Goal: Find specific fact: Find specific fact

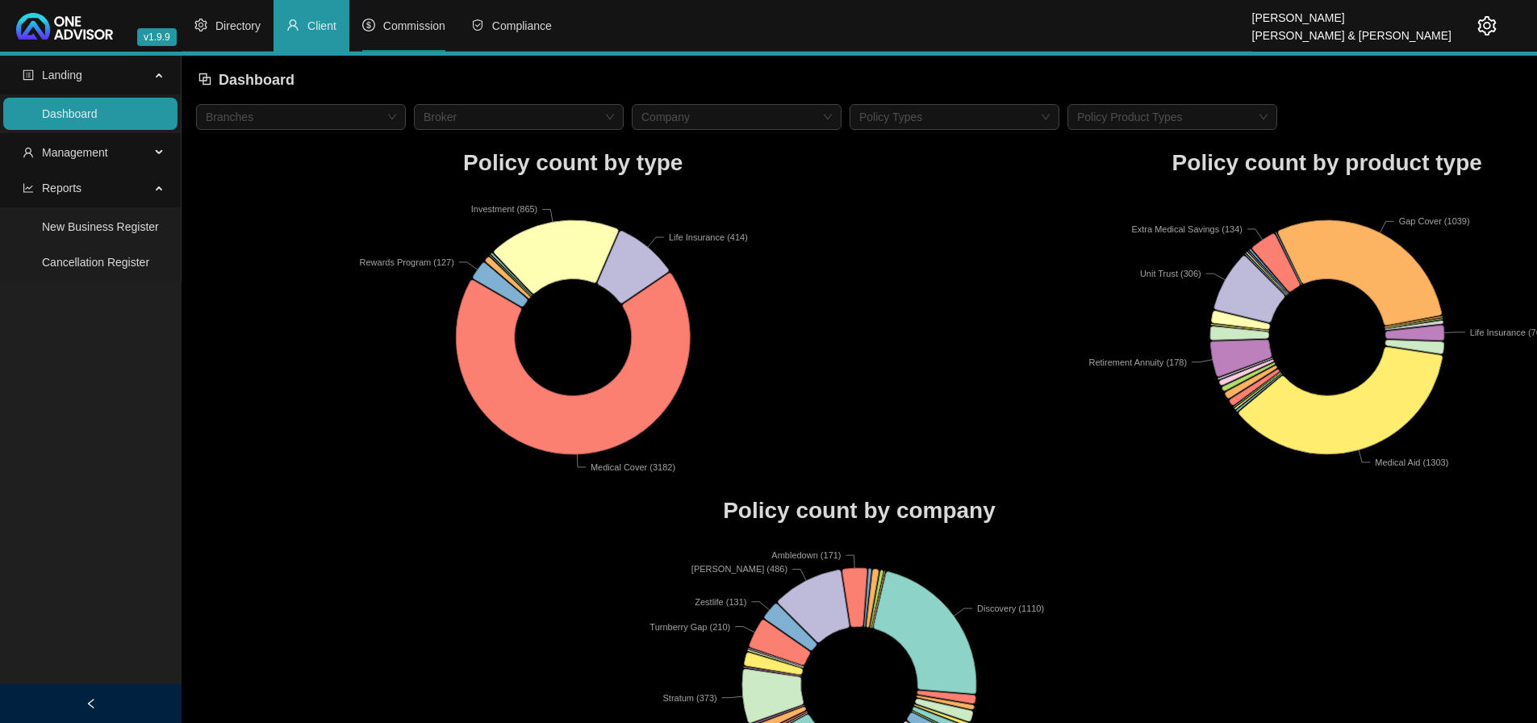
click at [415, 25] on span "Commission" at bounding box center [414, 25] width 62 height 13
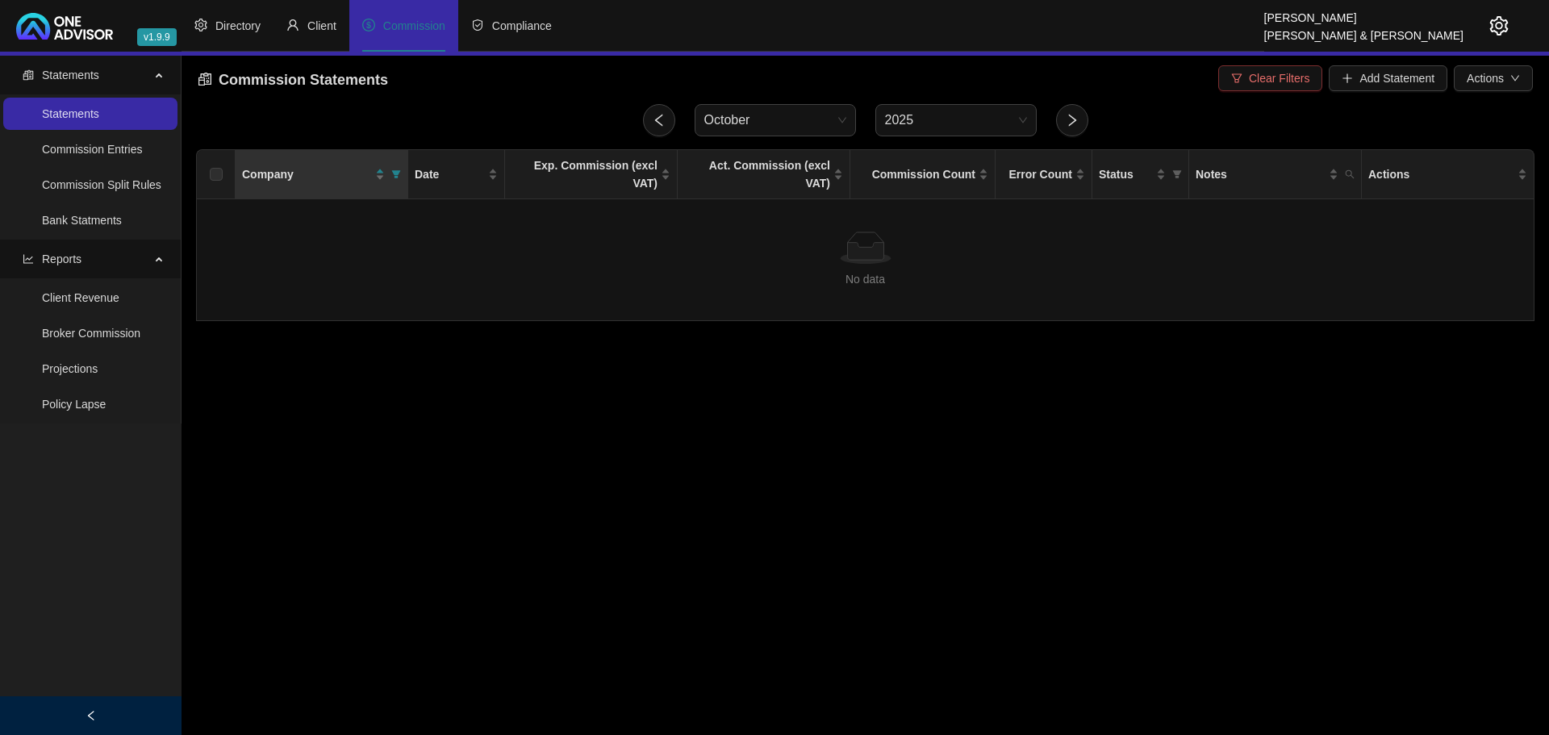
click at [1274, 74] on span "Clear Filters" at bounding box center [1279, 78] width 60 height 18
click at [84, 301] on link "Client Revenue" at bounding box center [80, 297] width 77 height 13
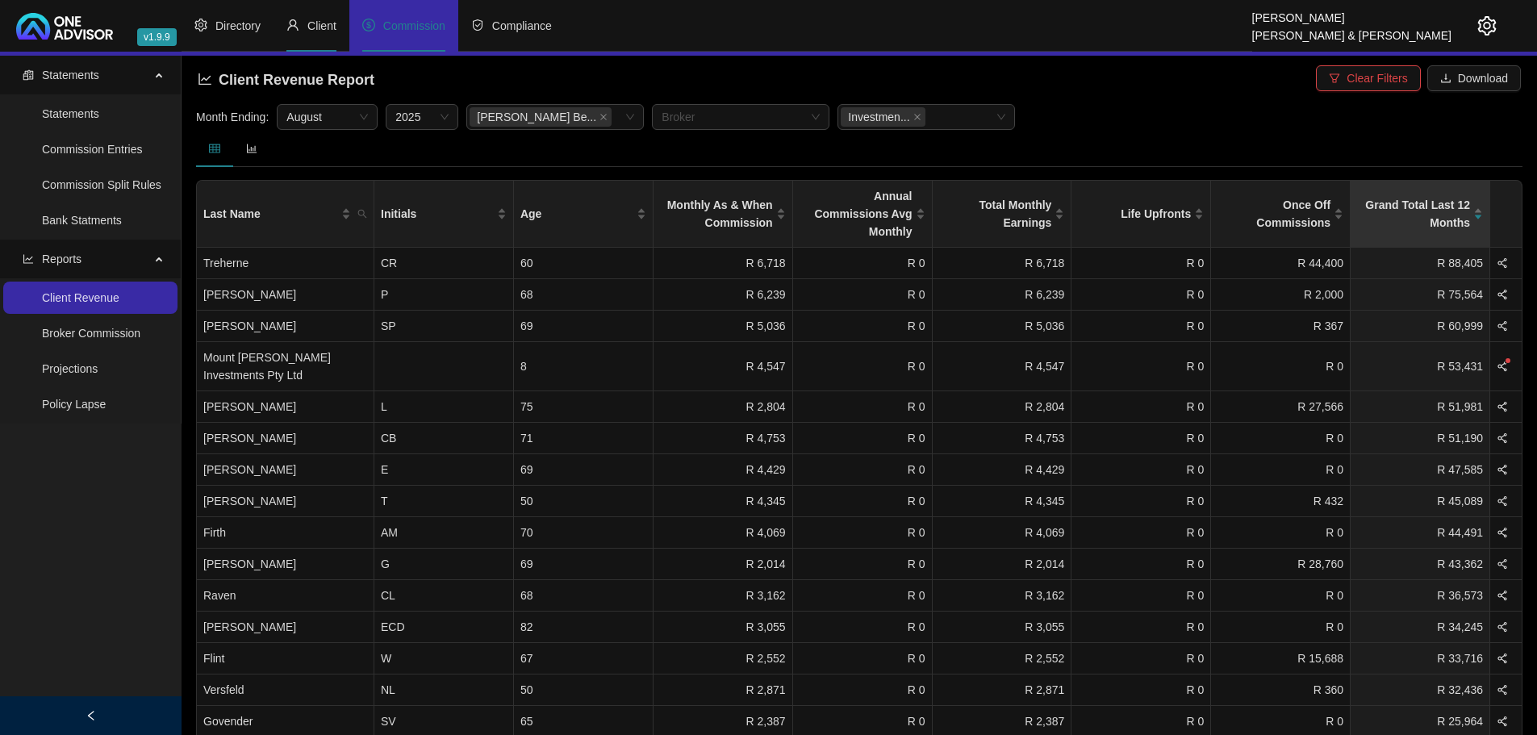
click at [320, 27] on span "Client" at bounding box center [321, 25] width 29 height 13
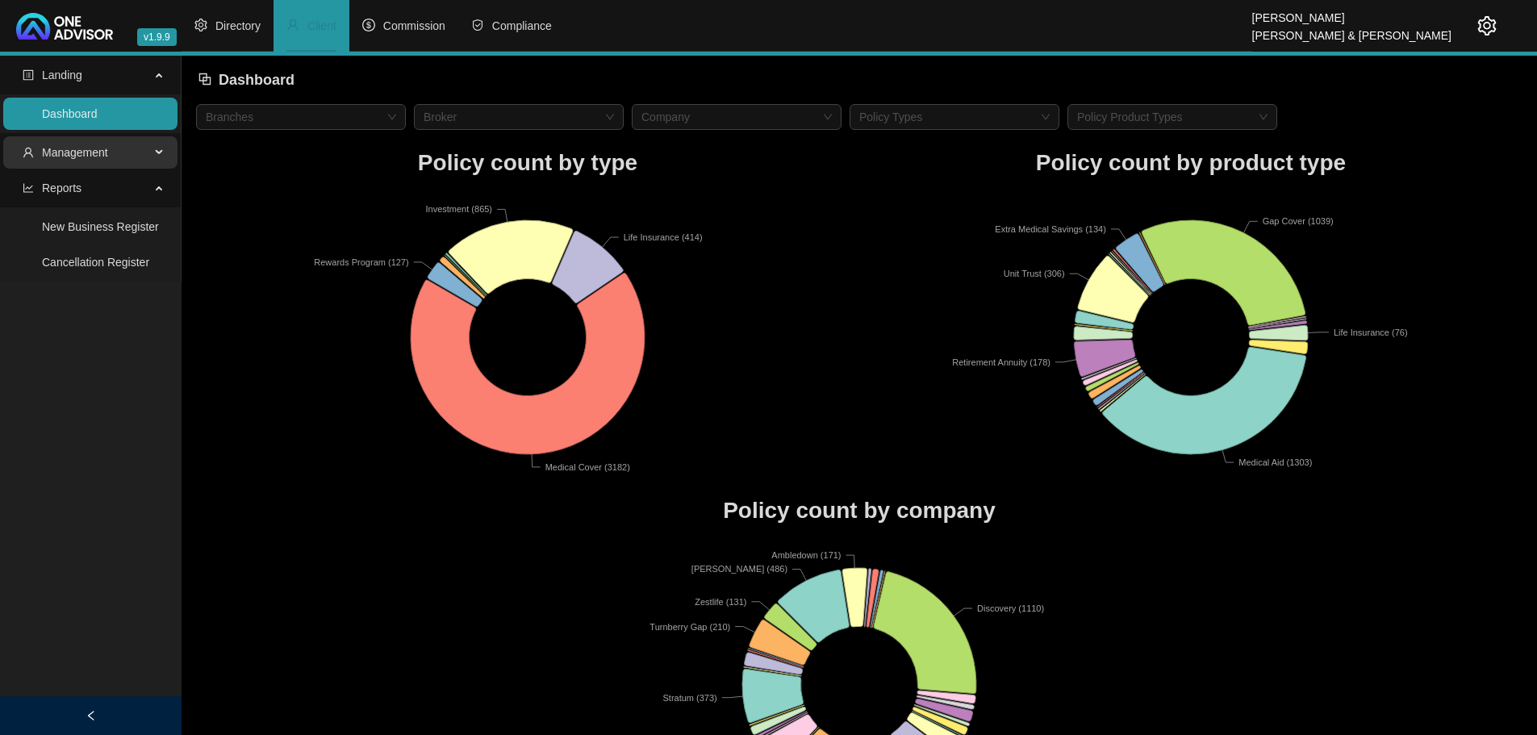
click at [114, 146] on span "Management" at bounding box center [86, 152] width 127 height 32
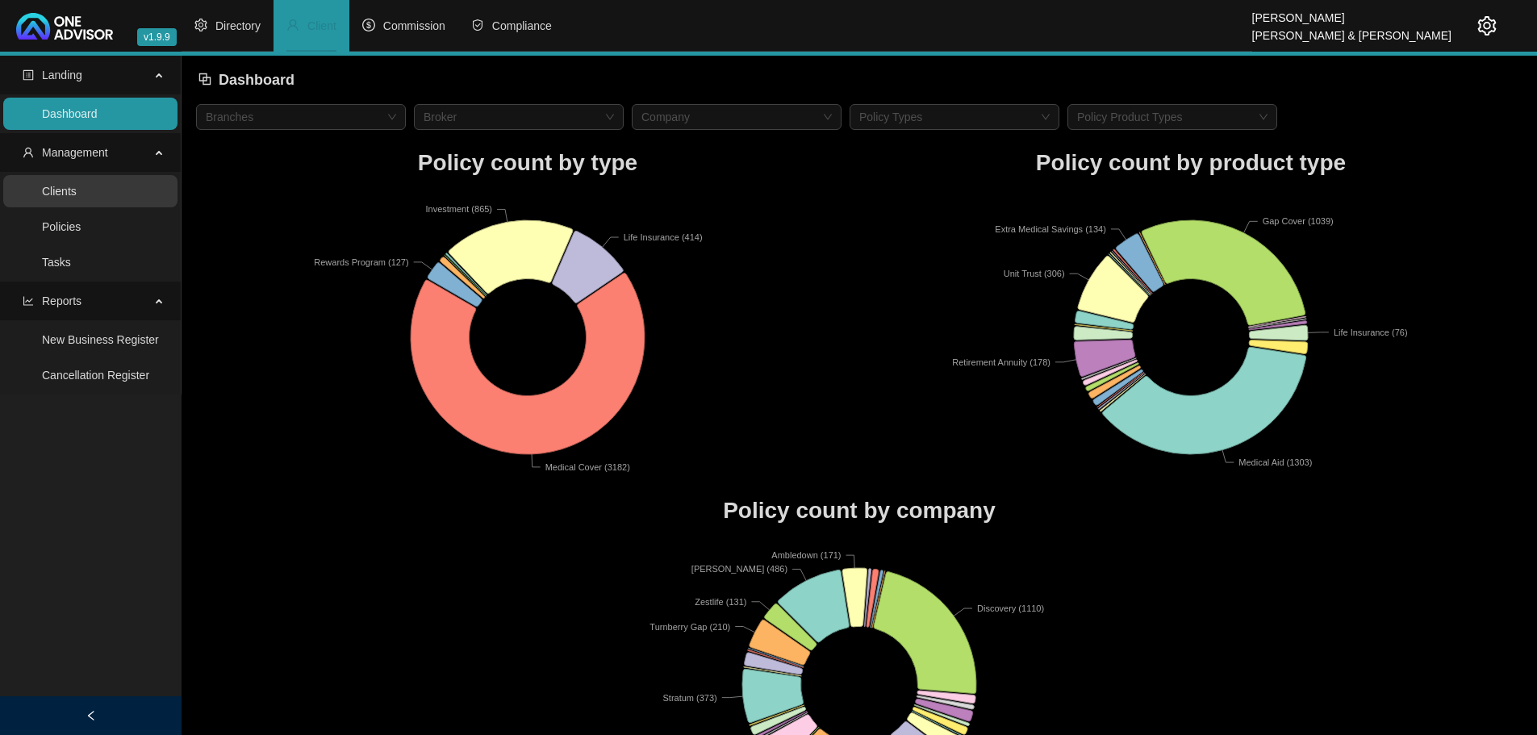
click at [70, 190] on link "Clients" at bounding box center [59, 191] width 35 height 13
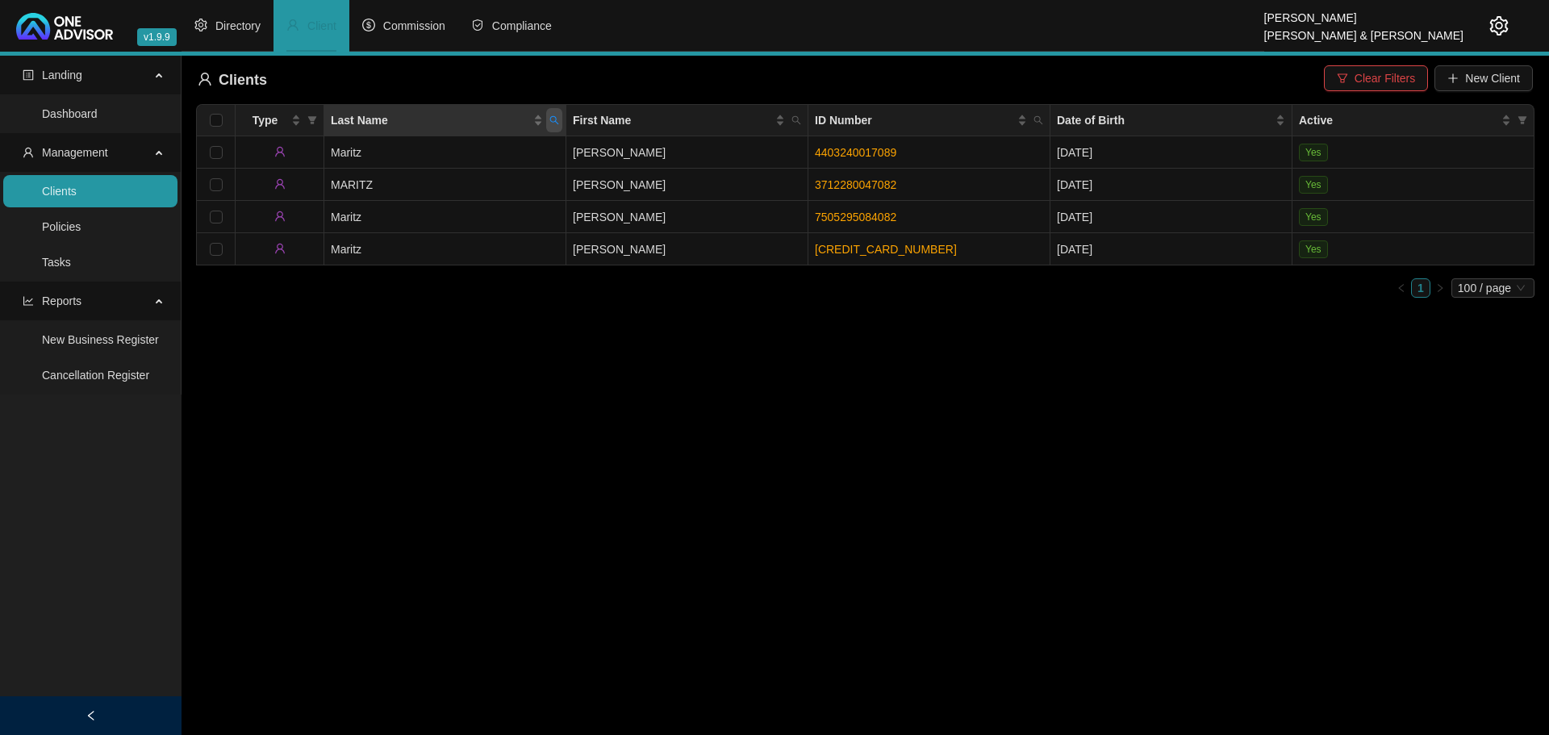
click at [556, 115] on span "Last Name" at bounding box center [554, 120] width 16 height 24
type input "[PERSON_NAME]"
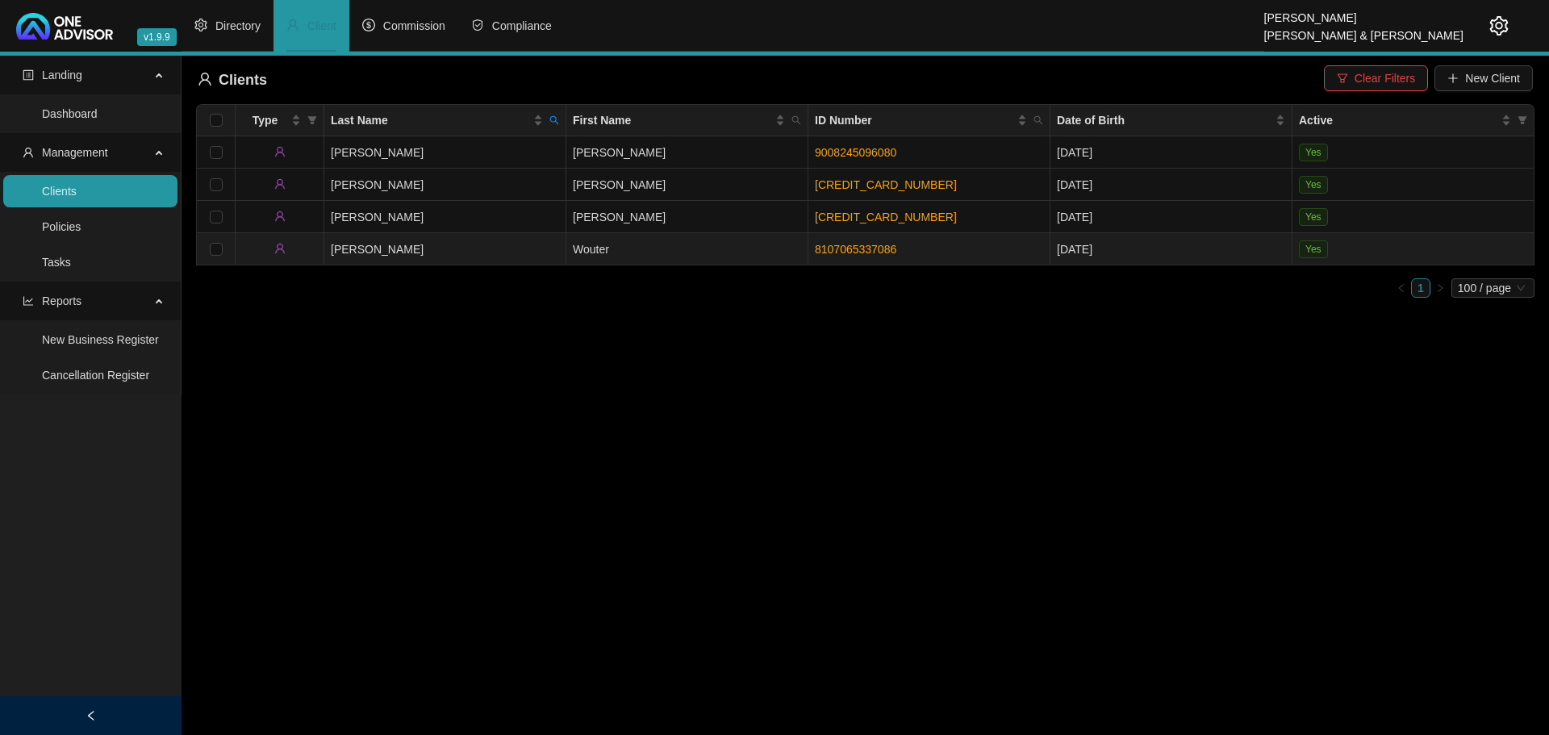
click at [672, 250] on td "Wouter" at bounding box center [687, 249] width 242 height 32
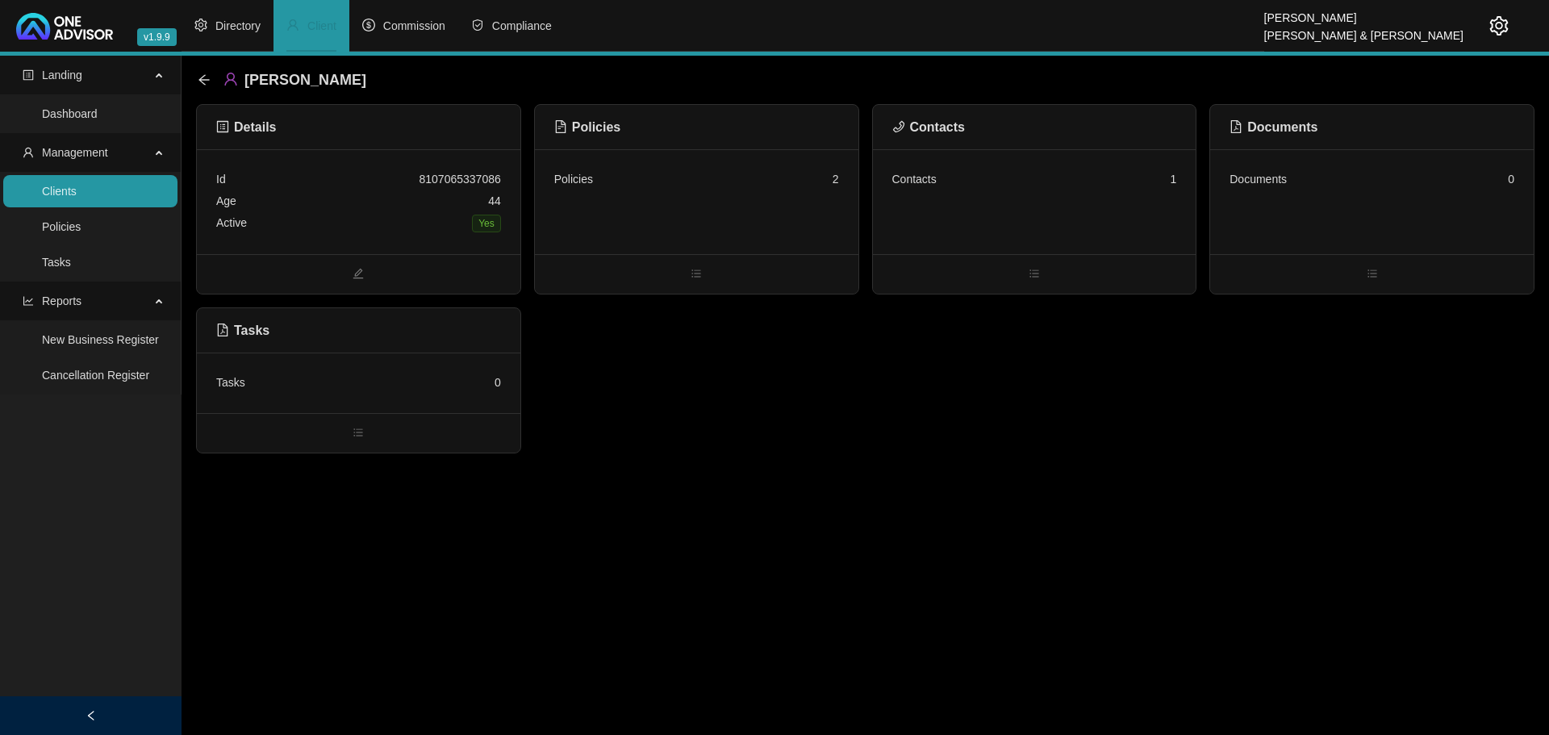
click at [728, 206] on div "Policies 2" at bounding box center [696, 201] width 323 height 105
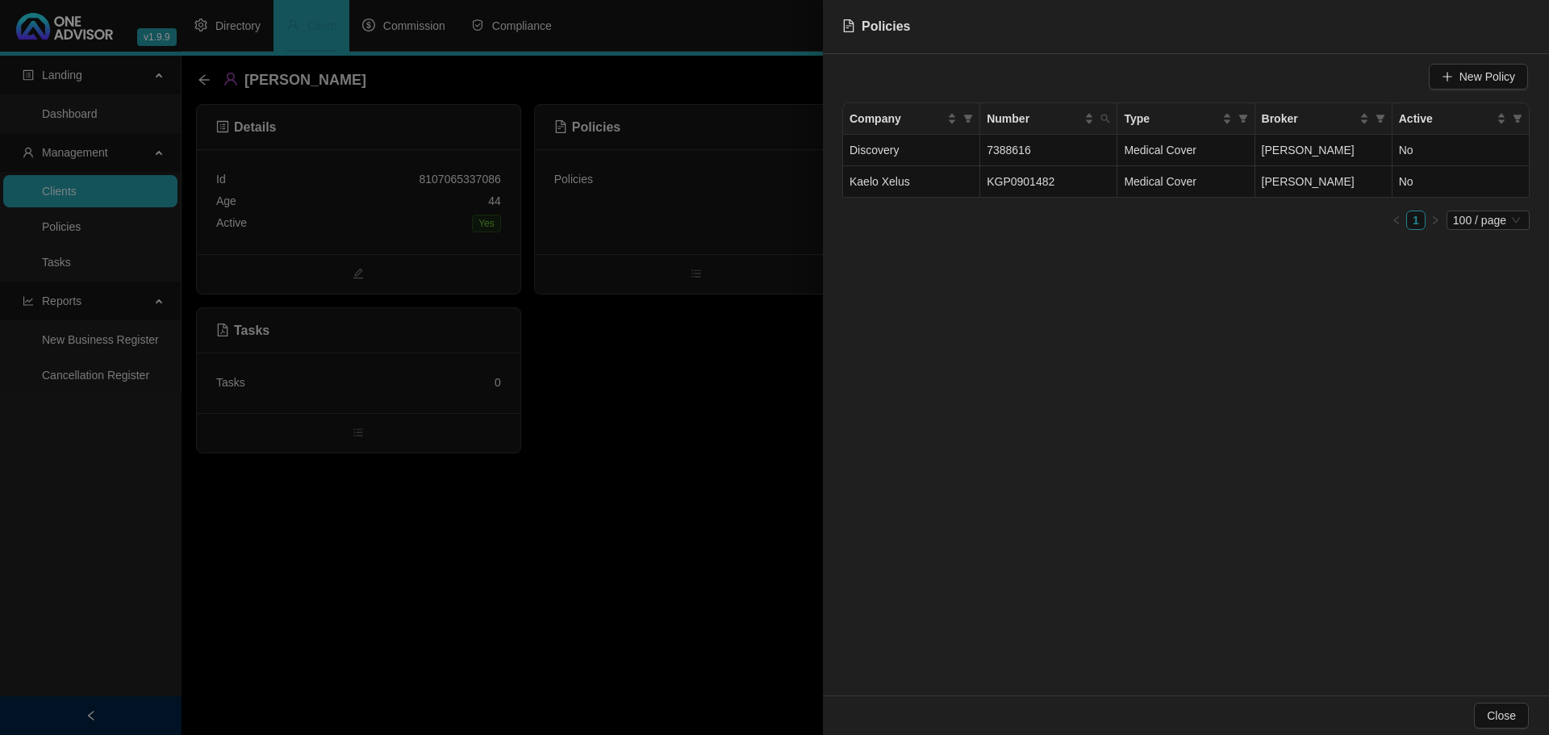
click at [202, 78] on div at bounding box center [774, 367] width 1549 height 735
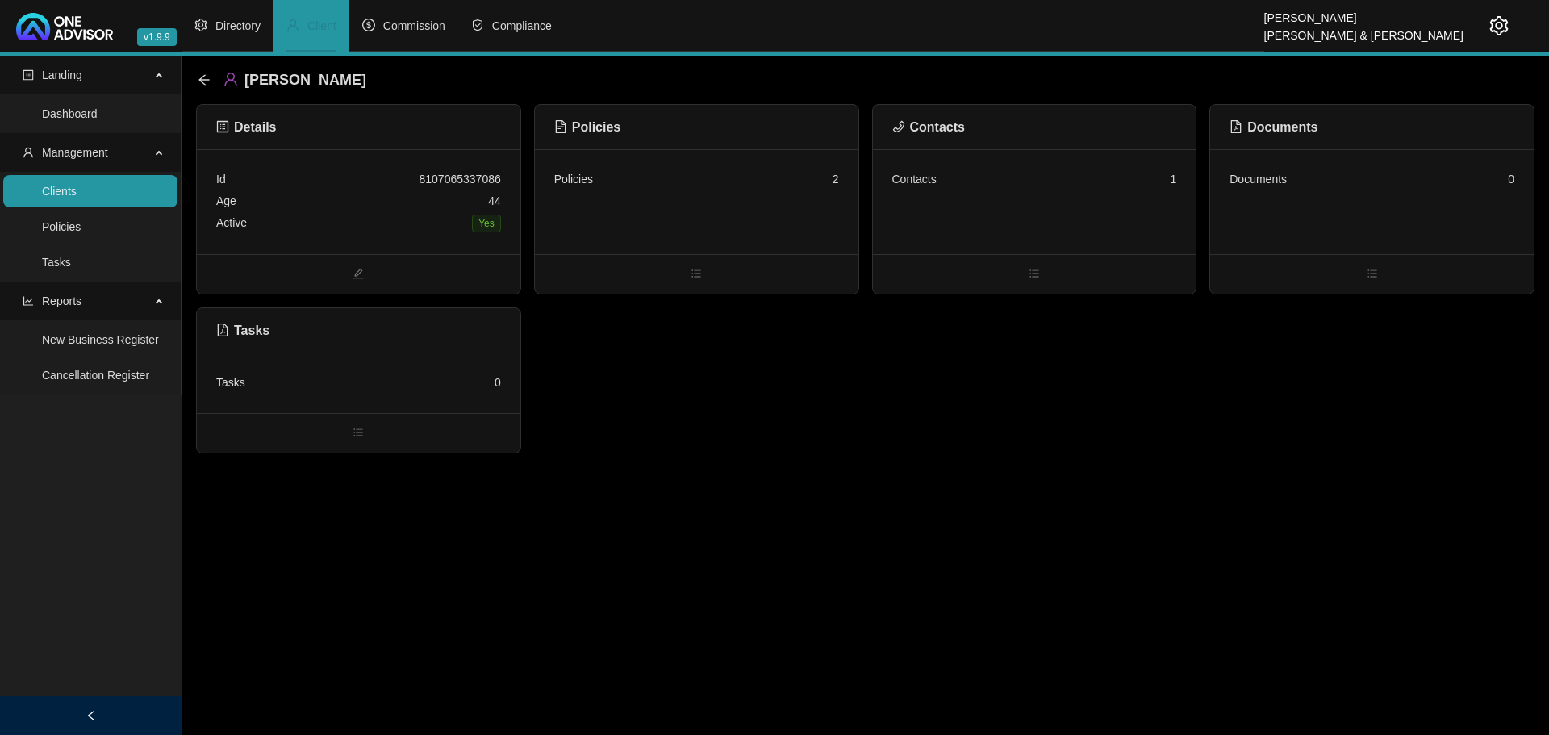
click at [202, 78] on icon "arrow-left" at bounding box center [204, 79] width 13 height 13
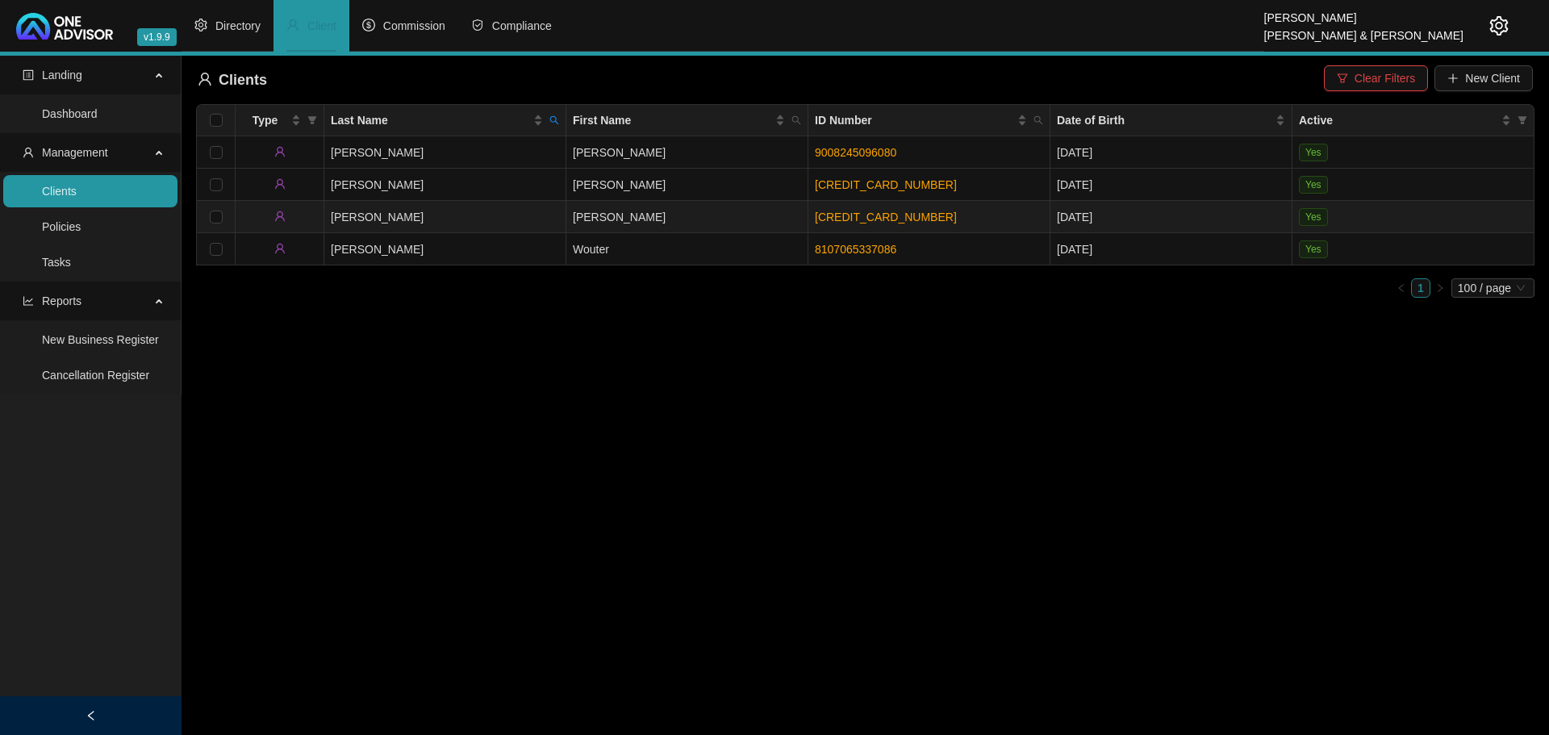
click at [642, 219] on td "[PERSON_NAME]" at bounding box center [687, 217] width 242 height 32
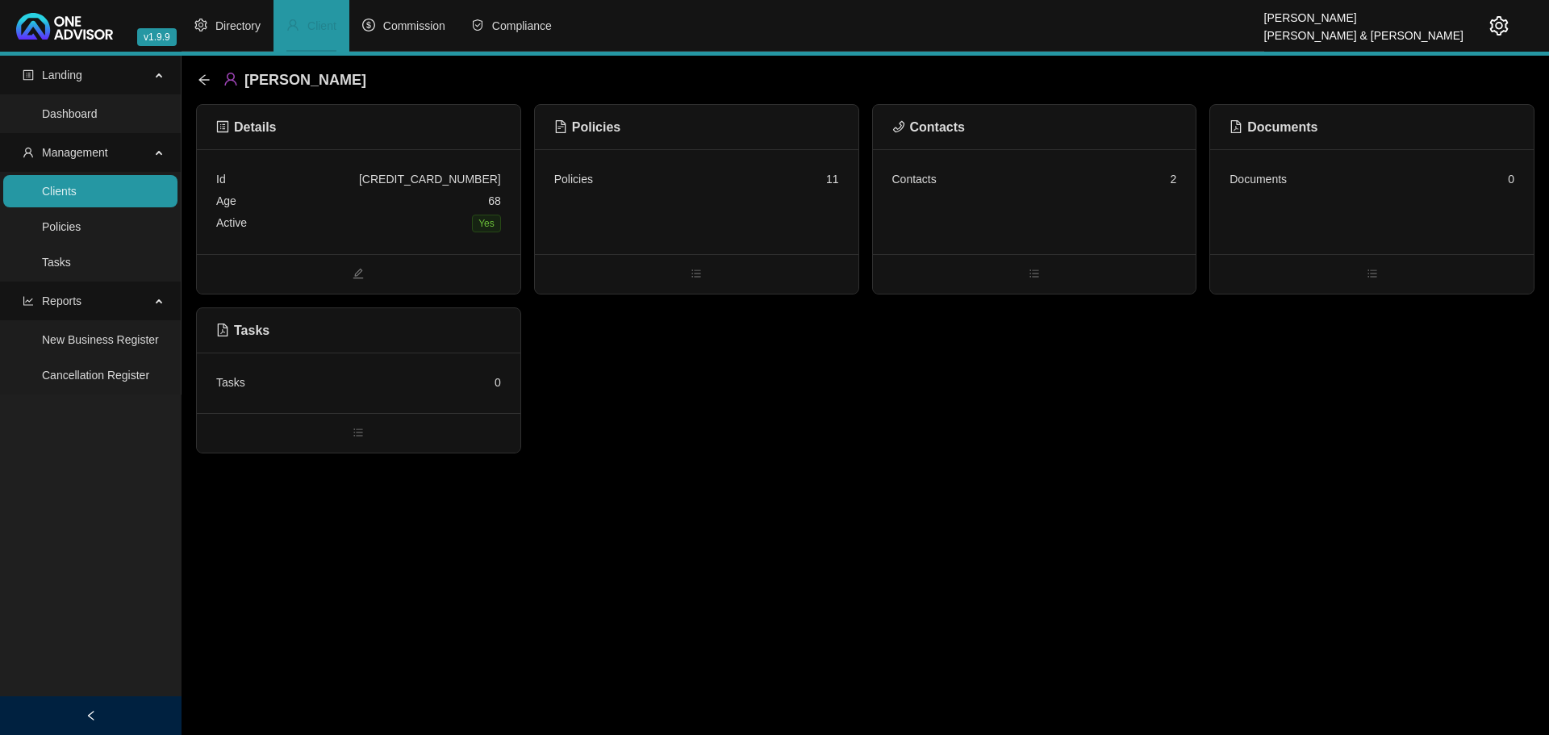
click at [649, 215] on div "Policies 11" at bounding box center [696, 201] width 323 height 105
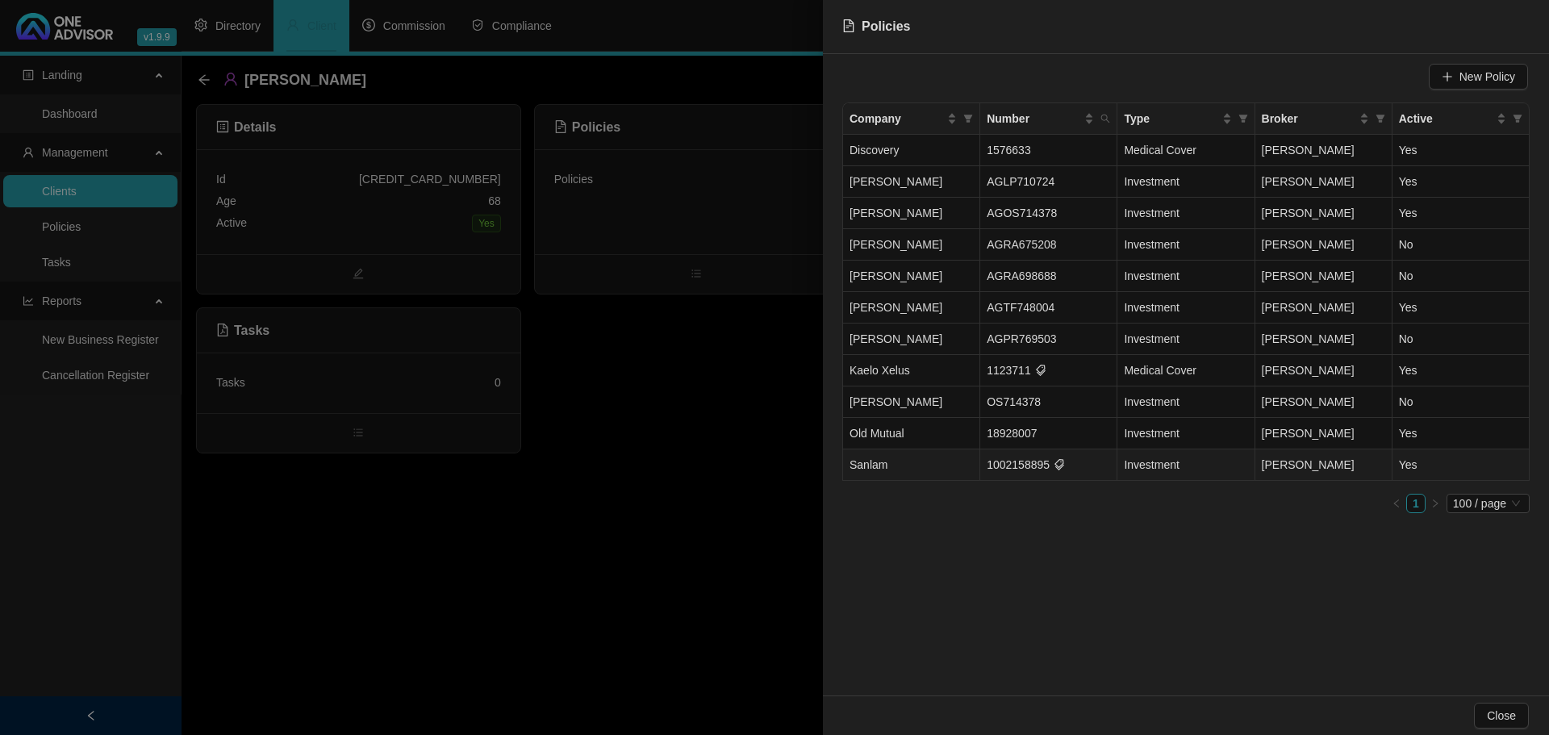
click at [954, 466] on td "Sanlam" at bounding box center [911, 464] width 137 height 31
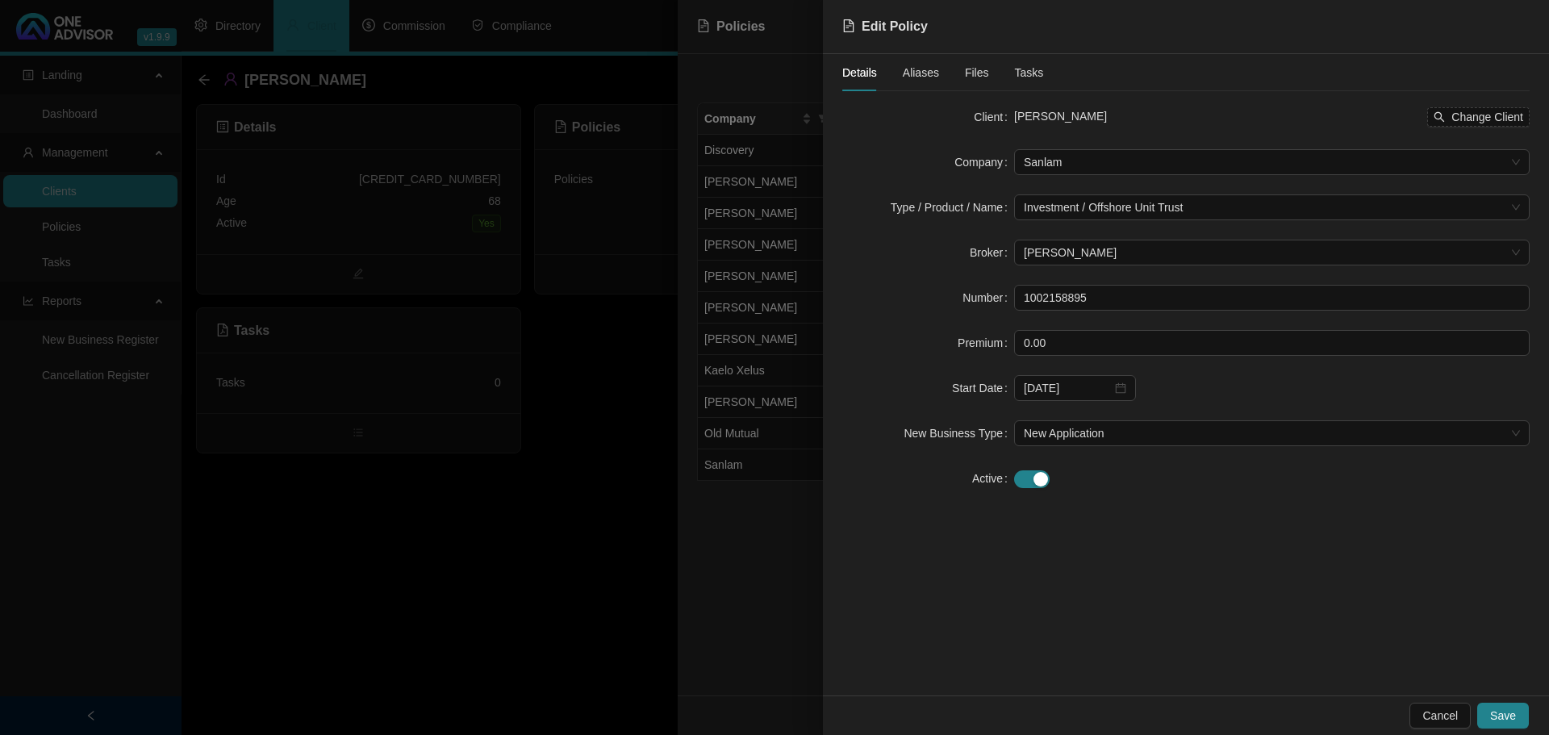
click at [914, 72] on span "Aliases" at bounding box center [921, 72] width 36 height 11
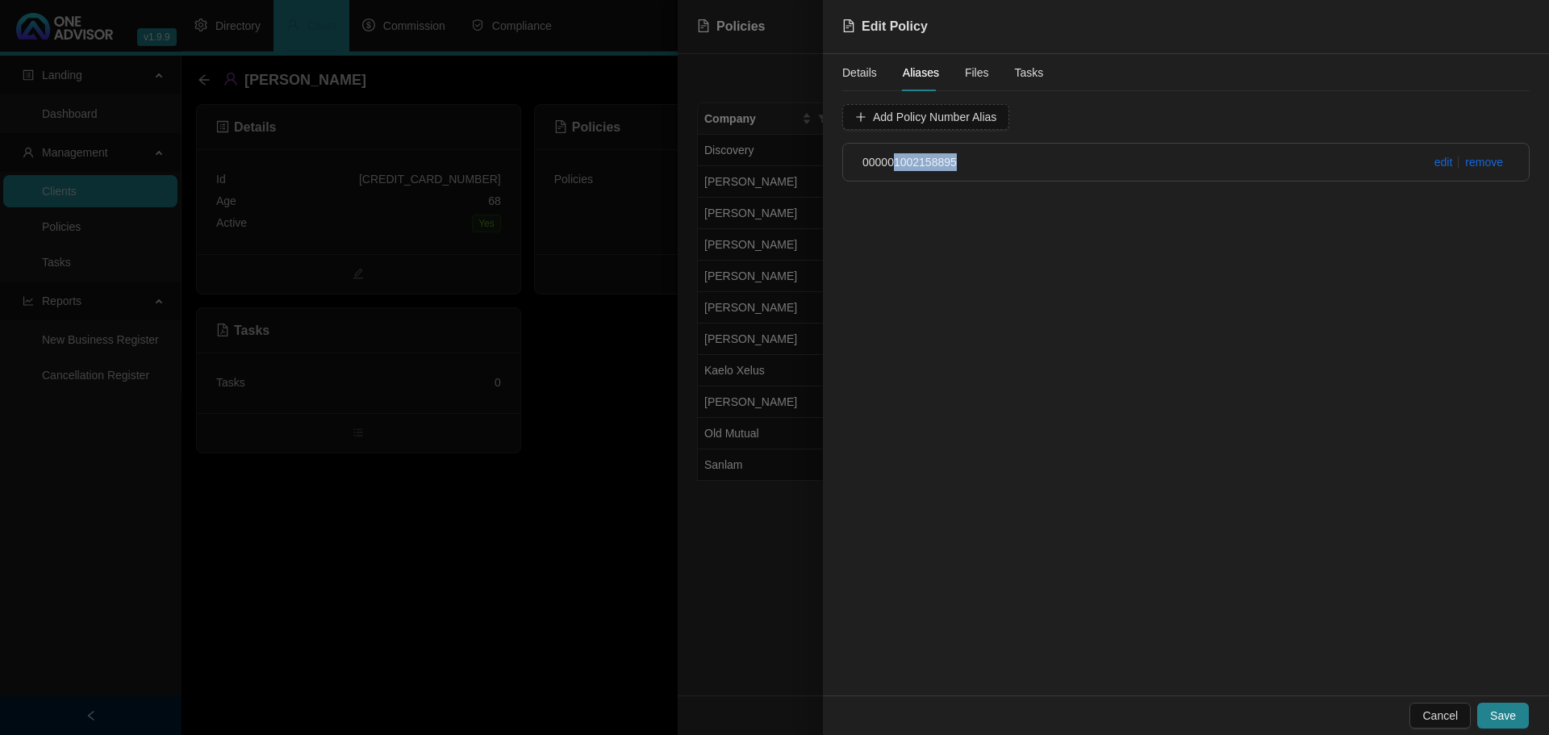
drag, startPoint x: 961, startPoint y: 165, endPoint x: 894, endPoint y: 169, distance: 67.1
click at [894, 169] on h4 "000001002158895" at bounding box center [1128, 162] width 533 height 18
copy span "1002158895"
click at [757, 572] on div at bounding box center [774, 367] width 1549 height 735
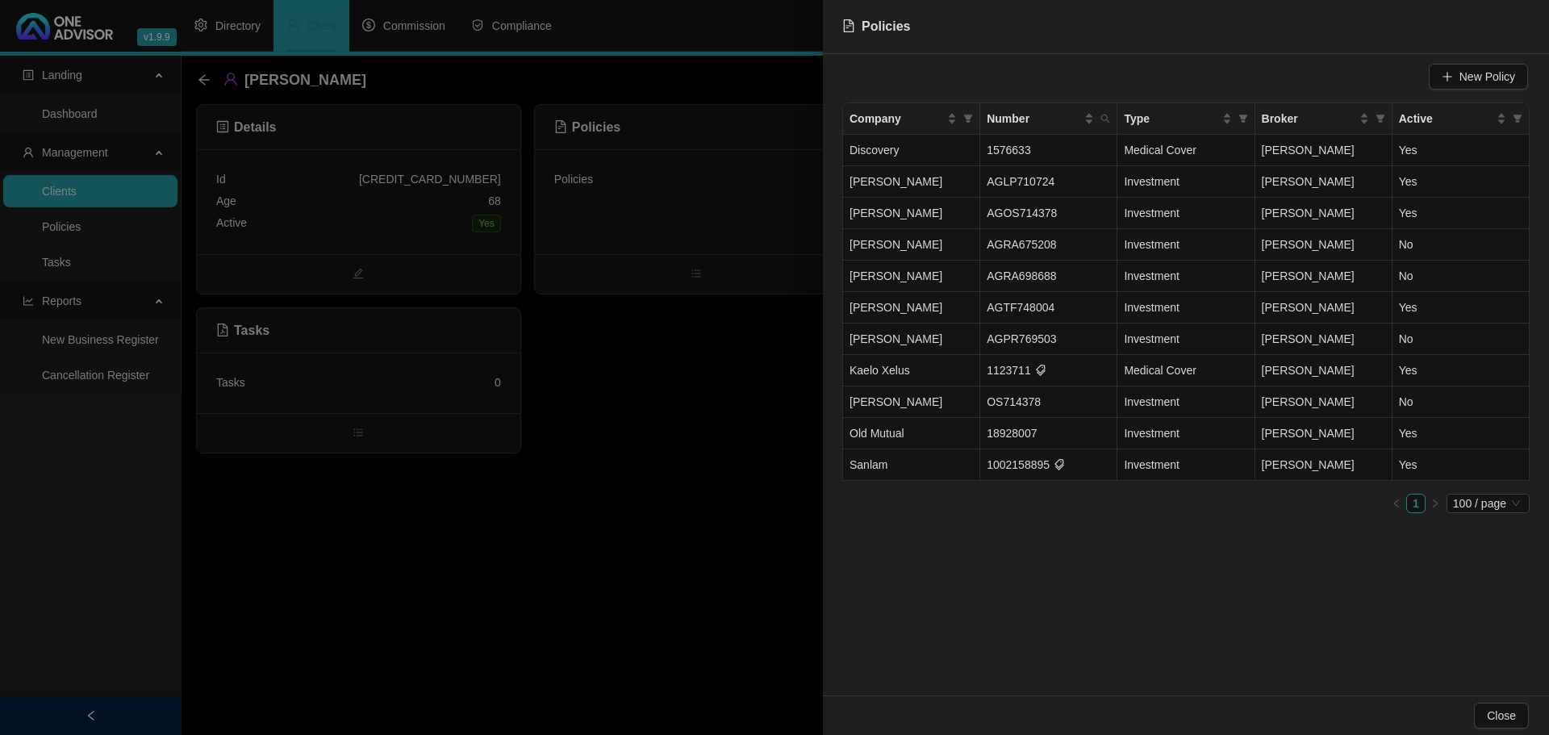
click at [611, 499] on div at bounding box center [774, 367] width 1549 height 735
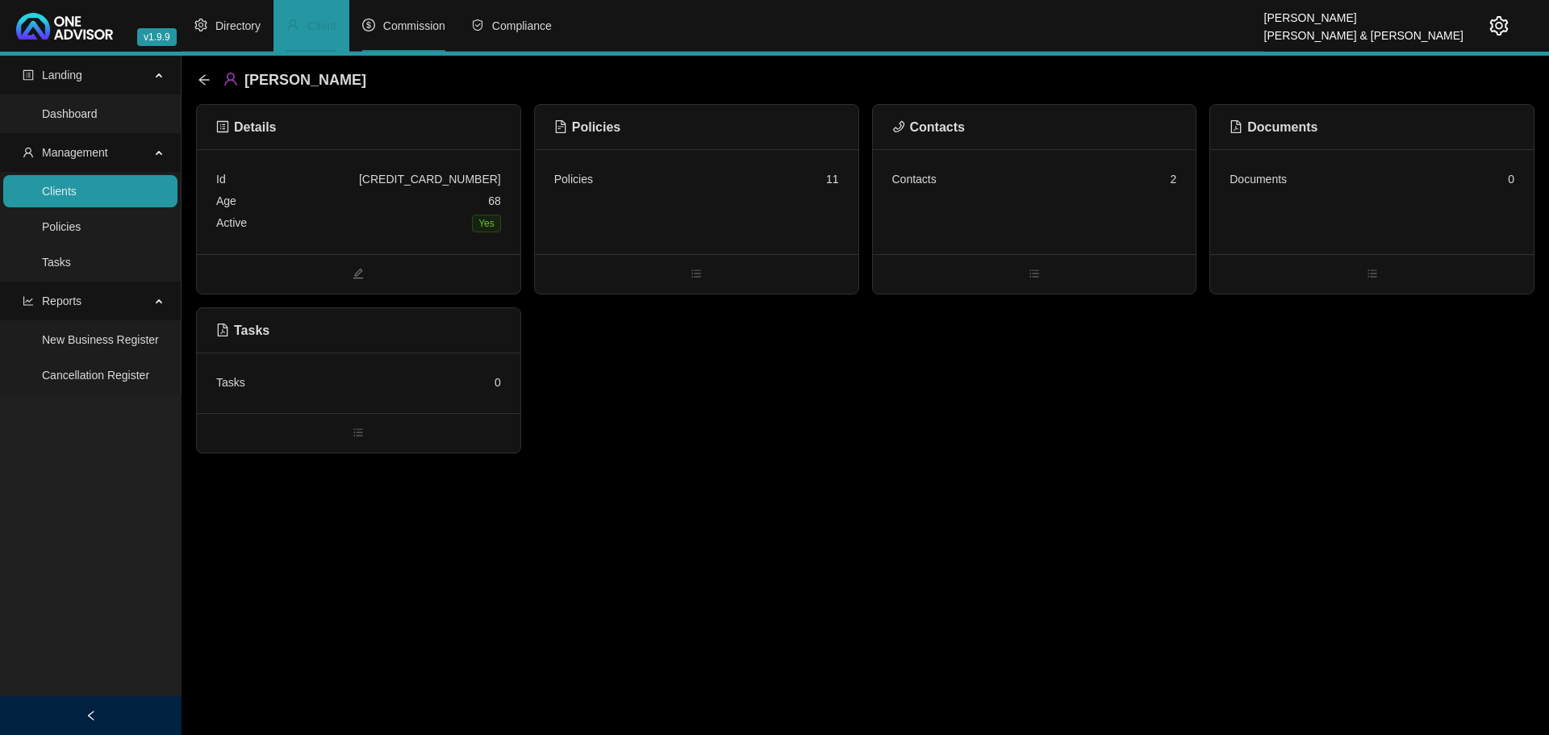
click at [413, 25] on span "Commission" at bounding box center [414, 25] width 62 height 13
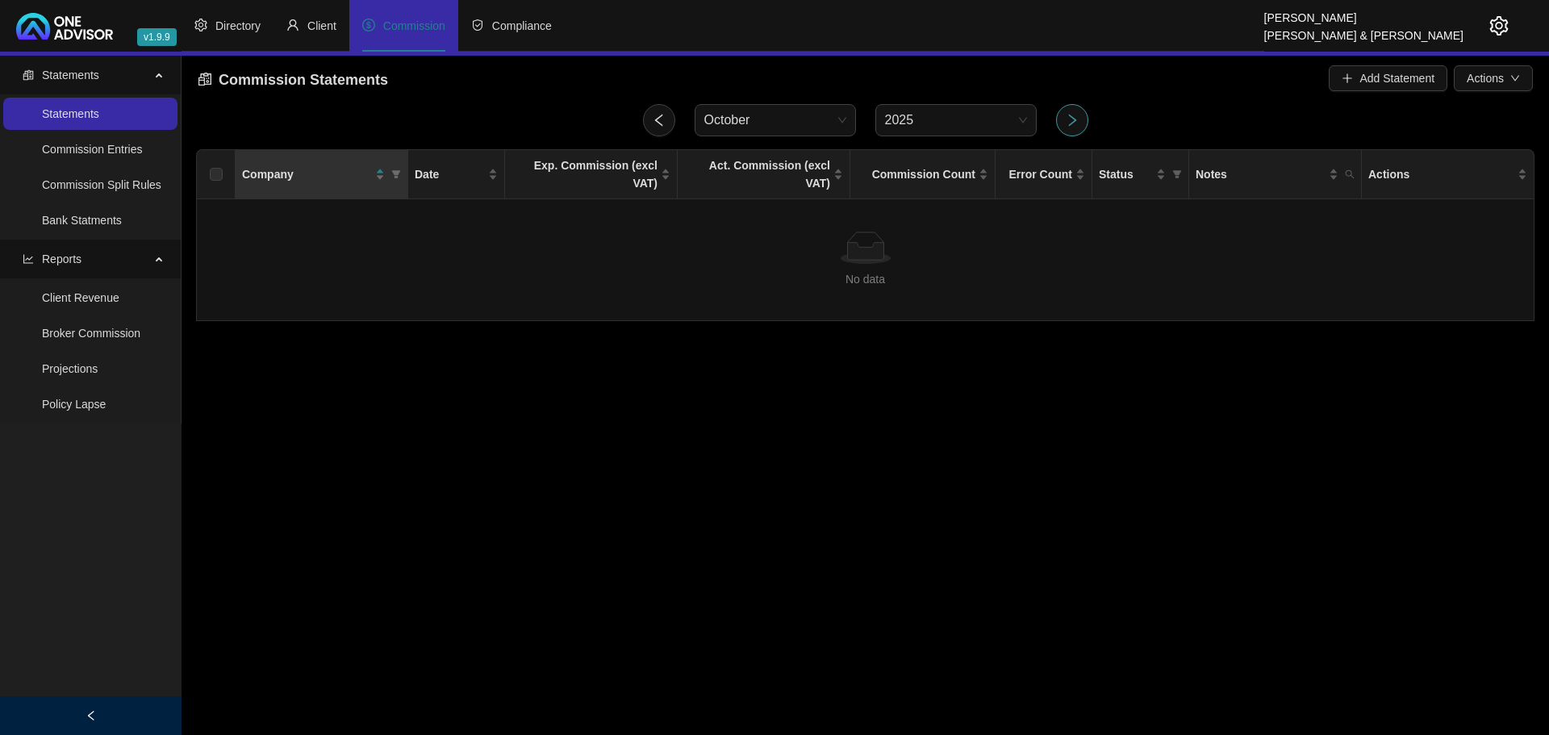
click at [1070, 123] on icon "right" at bounding box center [1072, 120] width 8 height 12
click at [657, 120] on icon "left" at bounding box center [659, 120] width 15 height 15
click at [86, 143] on link "Commission Entries" at bounding box center [92, 149] width 100 height 13
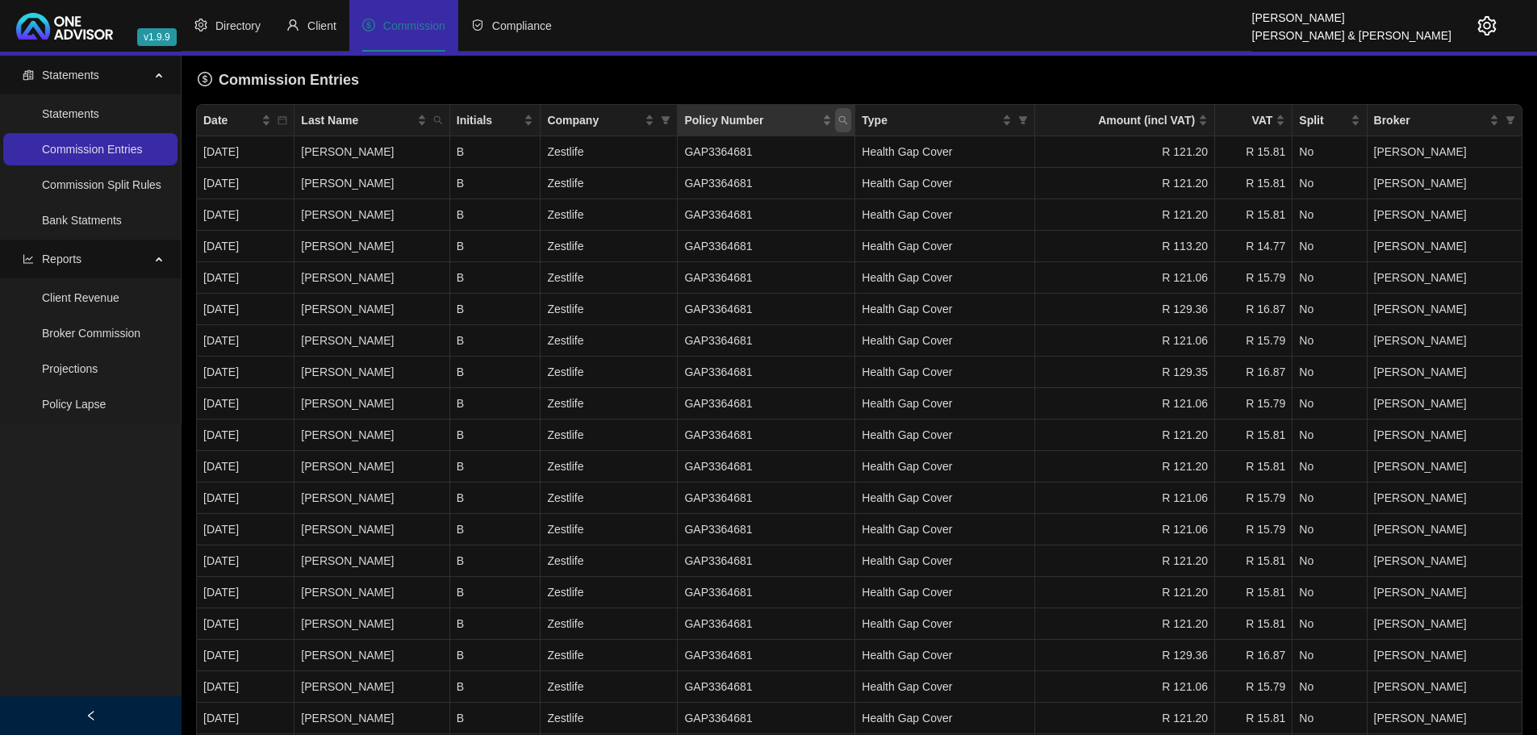
click at [848, 116] on icon "search" at bounding box center [843, 120] width 10 height 10
paste input "1002158895"
type input "1002158895"
